Goal: Information Seeking & Learning: Understand process/instructions

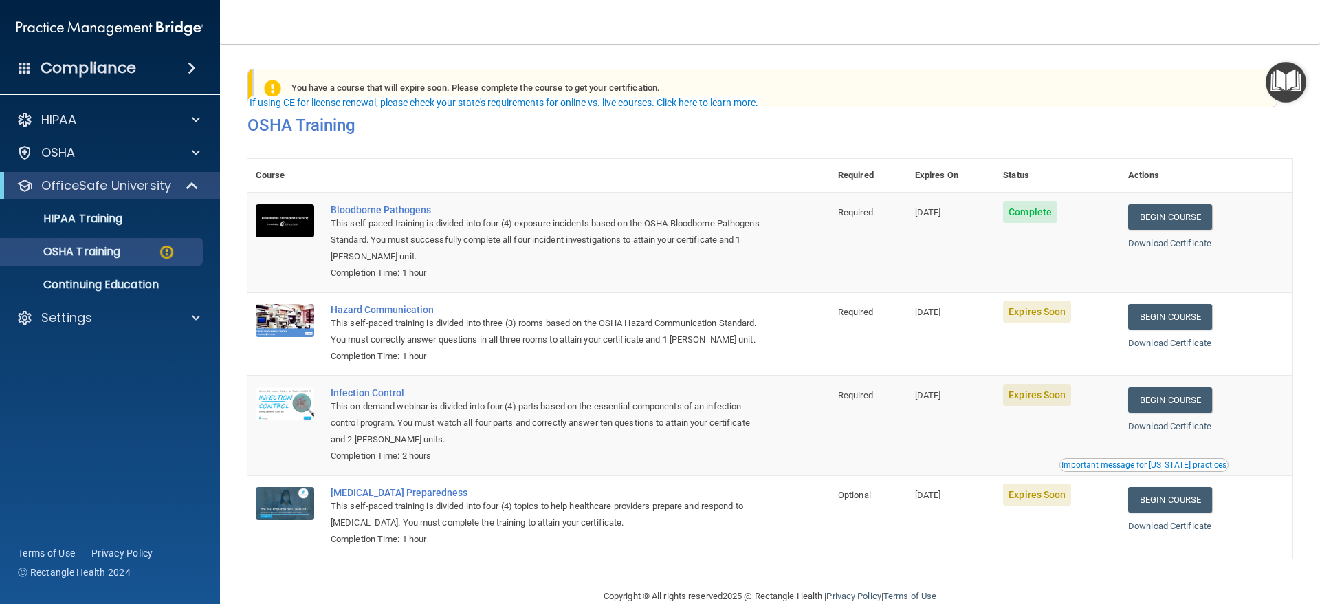
scroll to position [45, 0]
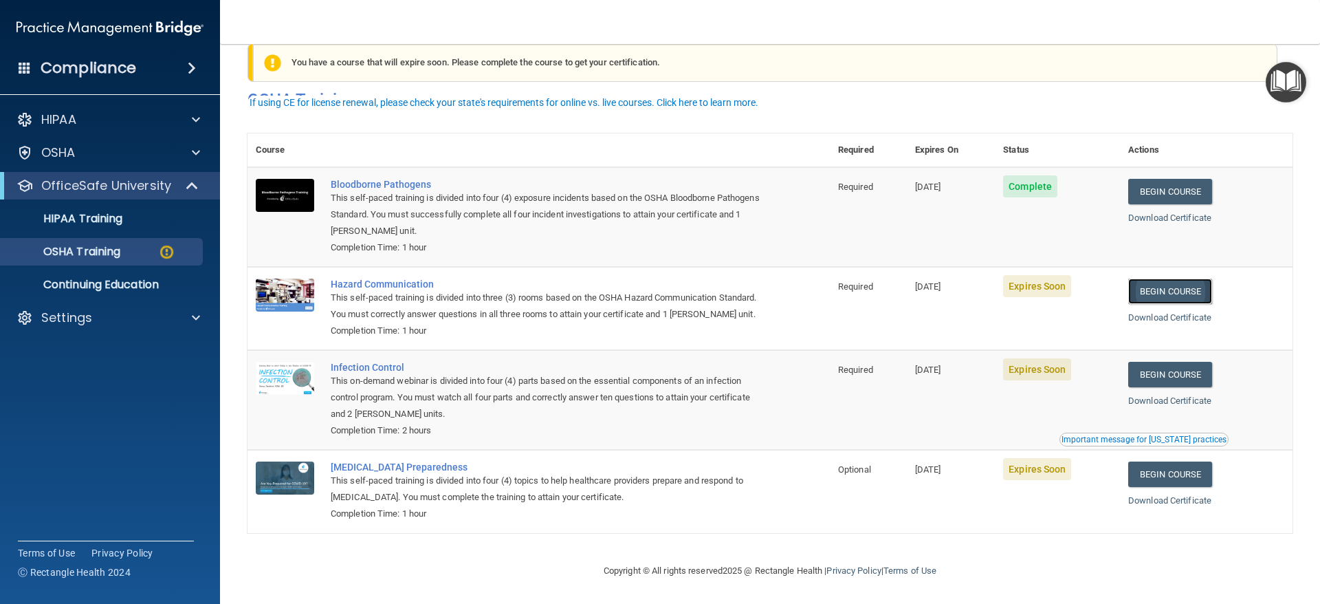
click at [1180, 279] on link "Begin Course" at bounding box center [1171, 291] width 84 height 25
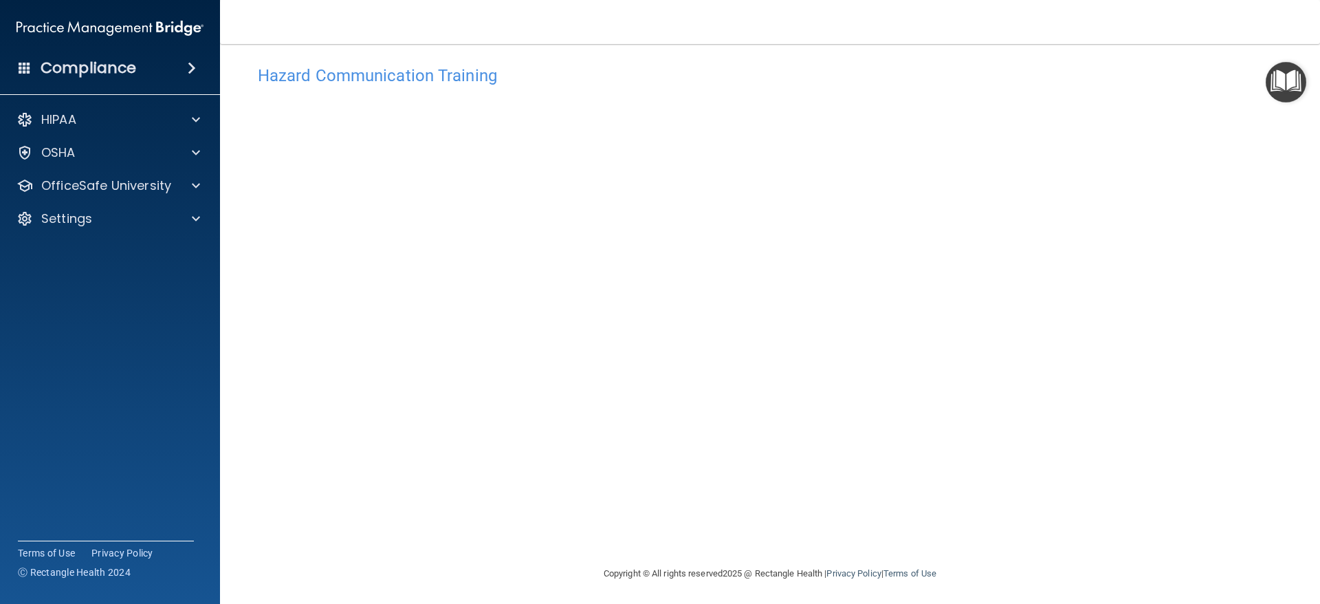
scroll to position [16, 0]
click at [196, 192] on span at bounding box center [196, 185] width 8 height 17
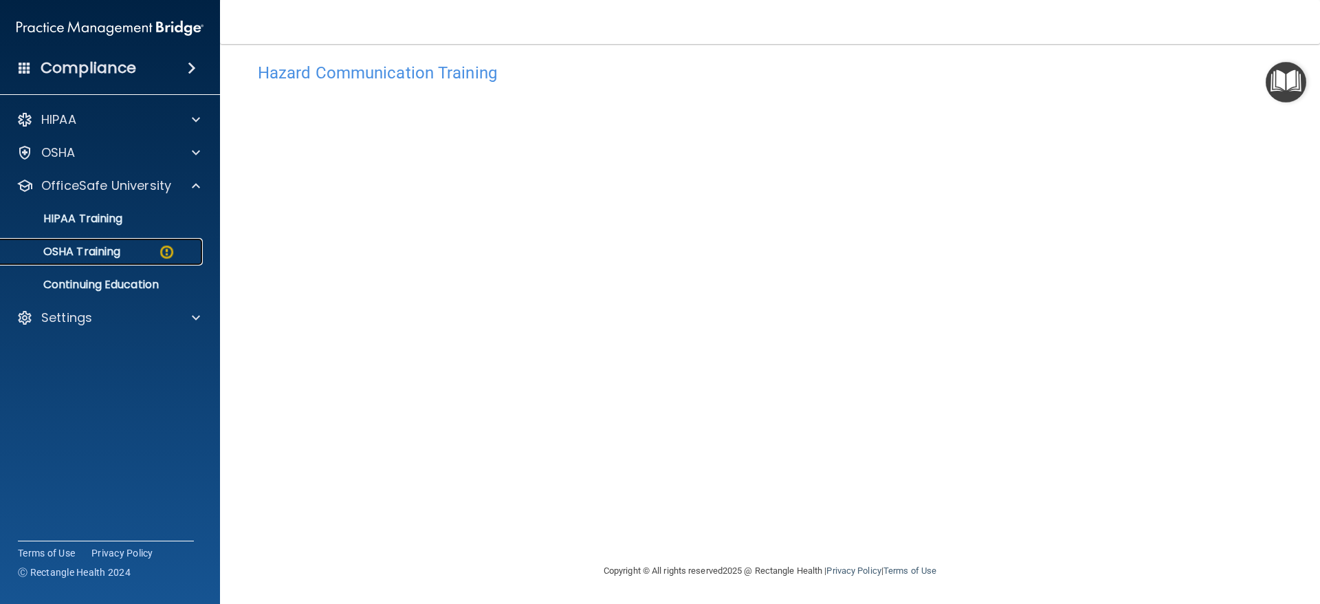
click at [149, 244] on link "OSHA Training" at bounding box center [94, 252] width 217 height 28
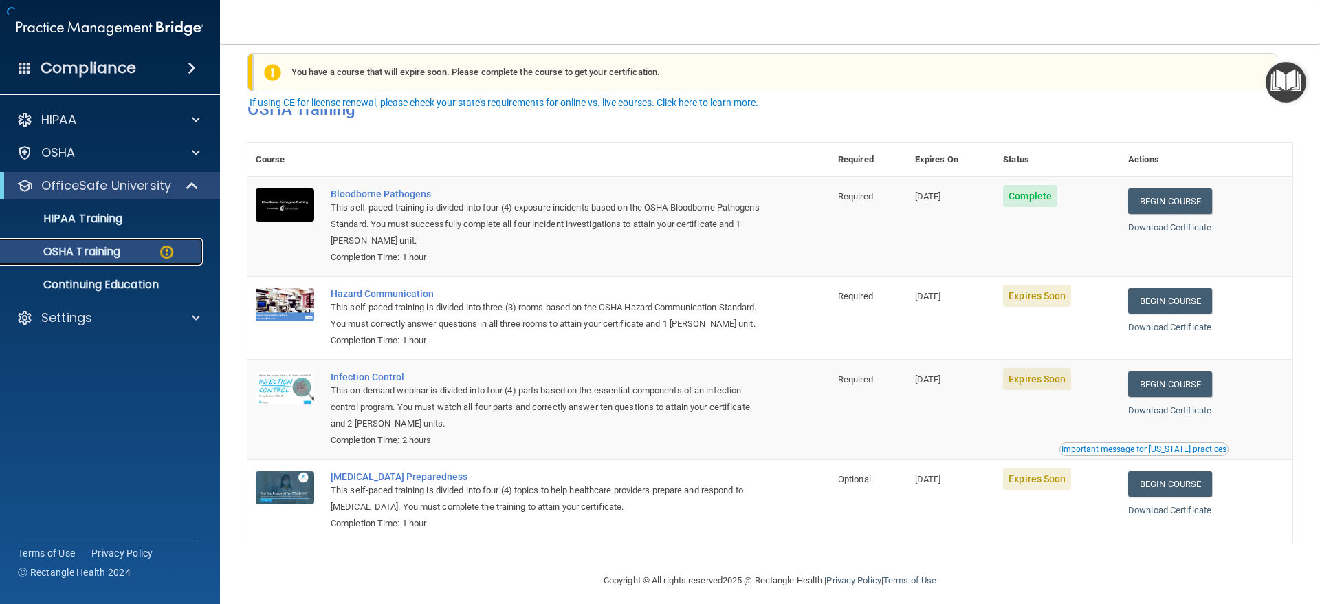
scroll to position [45, 0]
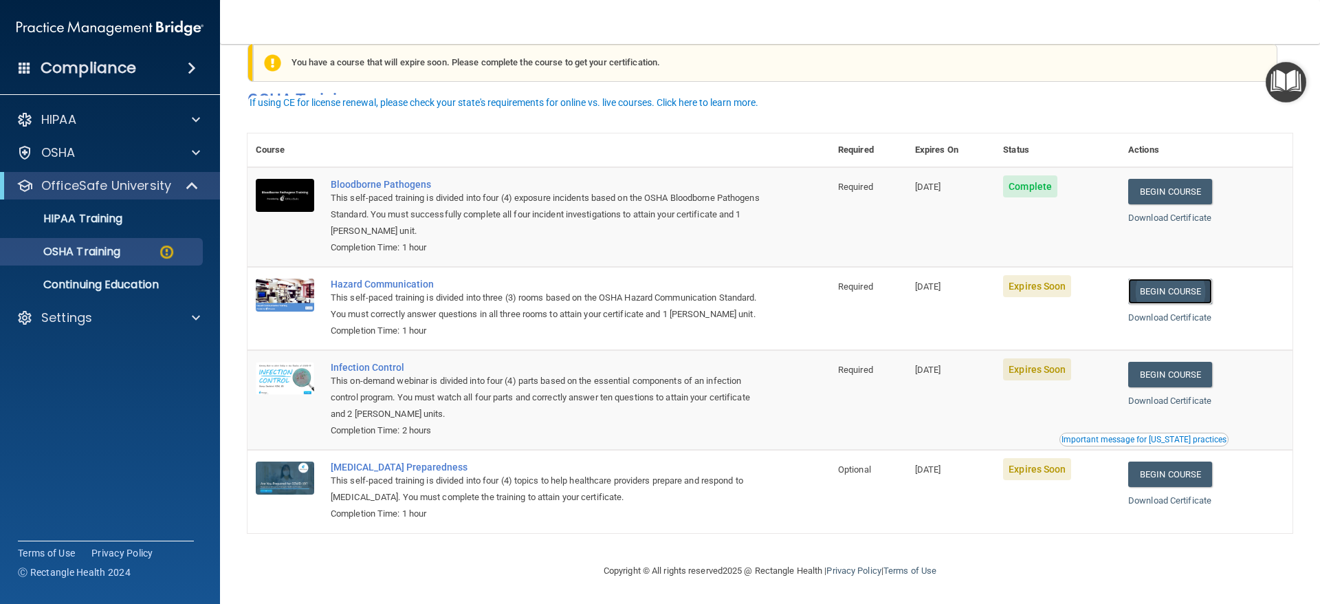
click at [1140, 279] on link "Begin Course" at bounding box center [1171, 291] width 84 height 25
